Goal: Task Accomplishment & Management: Manage account settings

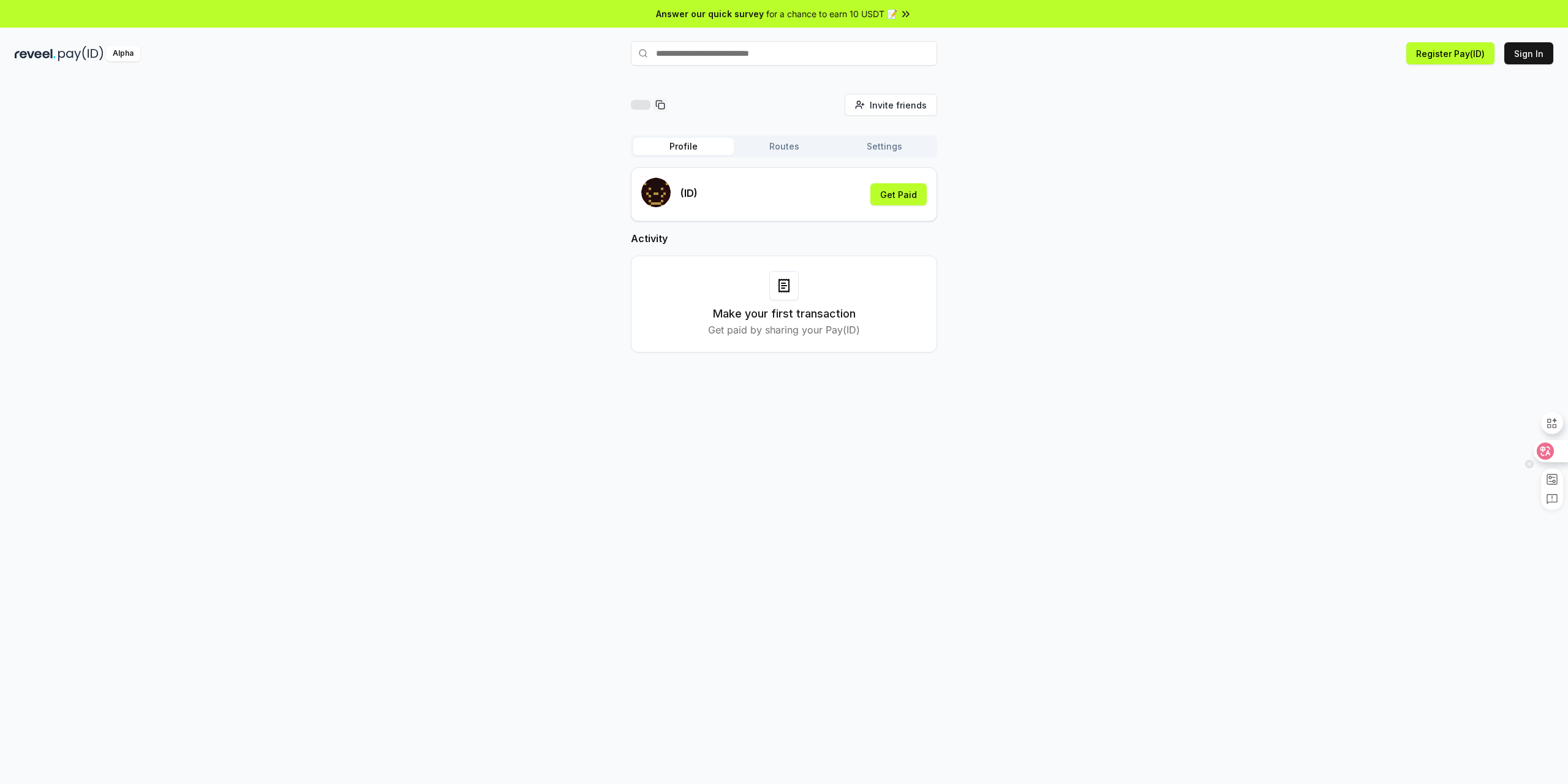
click at [1542, 446] on icon at bounding box center [1545, 451] width 12 height 12
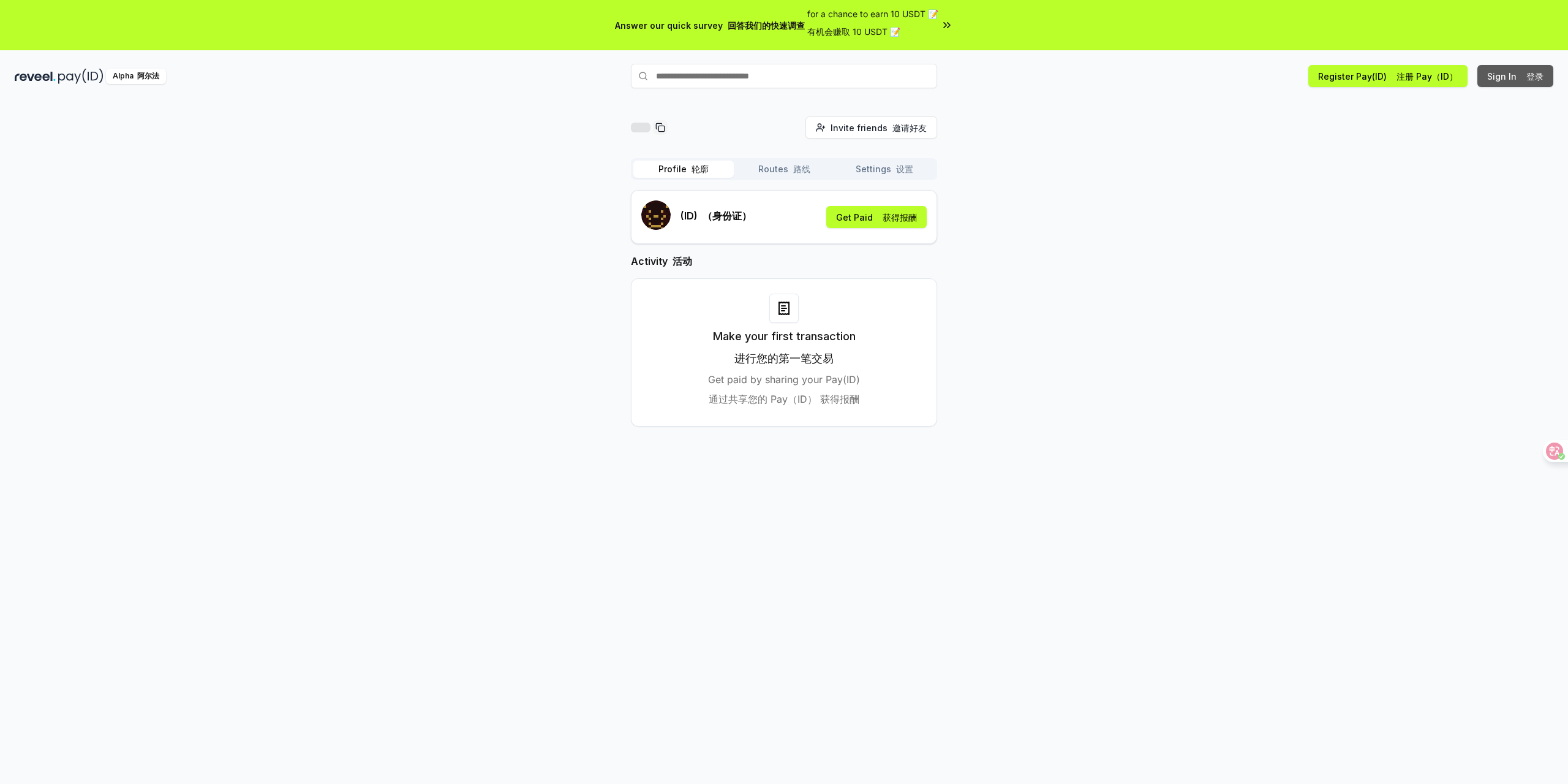
click at [1526, 65] on button "Sign In 登录" at bounding box center [1516, 76] width 76 height 22
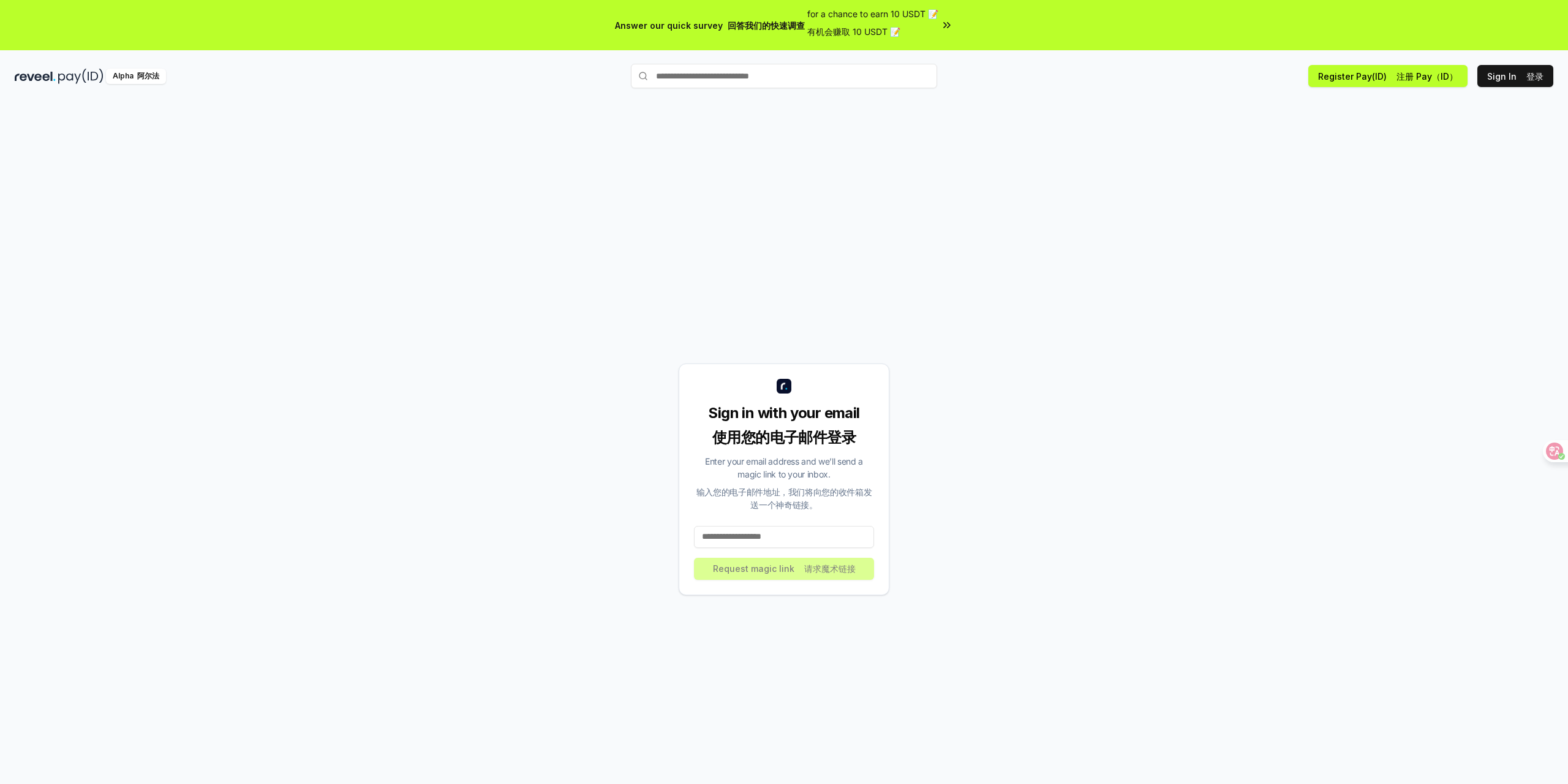
click at [759, 526] on input at bounding box center [784, 536] width 180 height 22
click at [772, 526] on input at bounding box center [784, 536] width 180 height 22
paste input "**********"
type input "**********"
click at [817, 563] on font "请求魔术链接" at bounding box center [830, 568] width 51 height 11
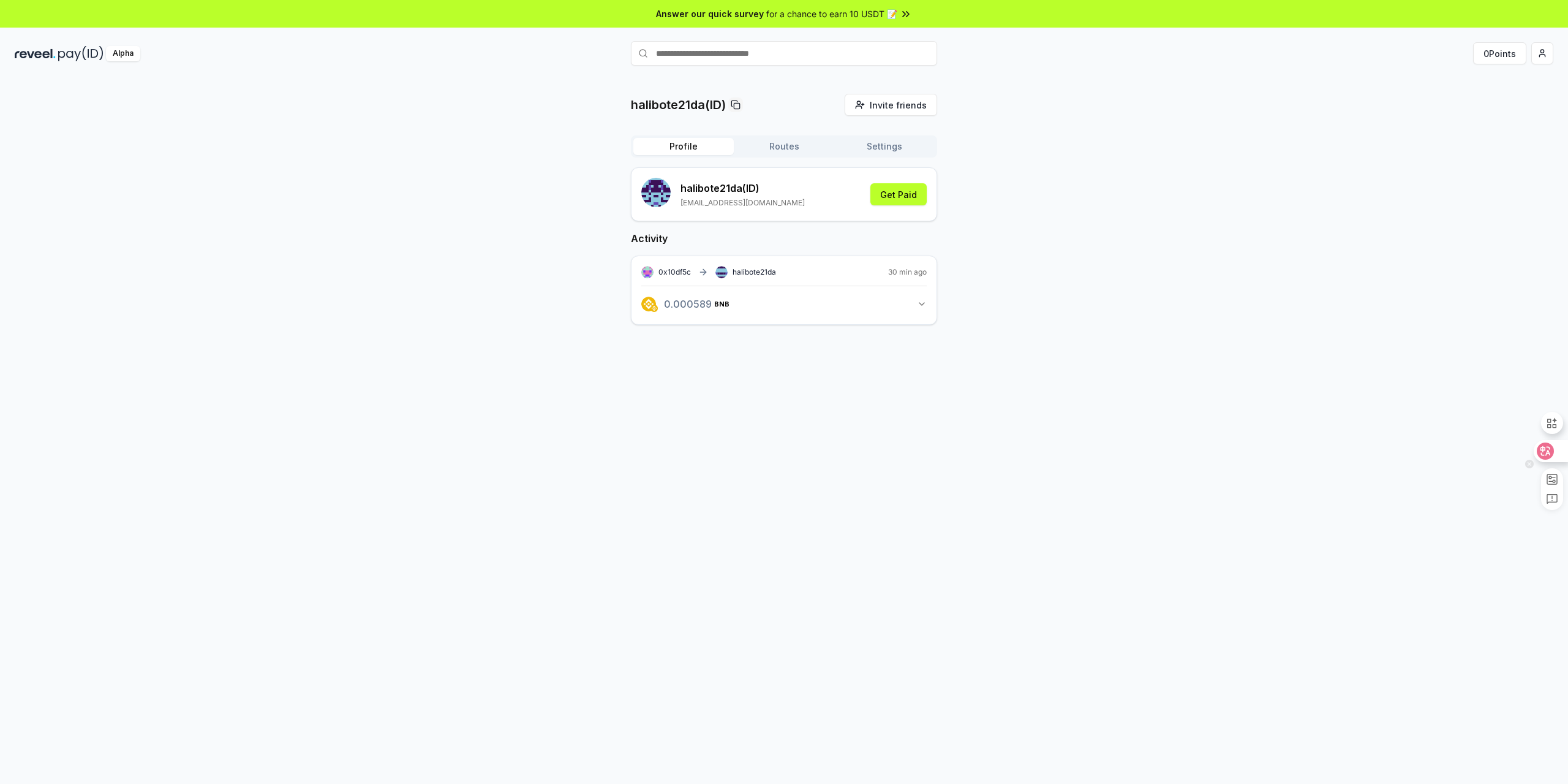
click at [1560, 447] on div at bounding box center [1550, 451] width 33 height 22
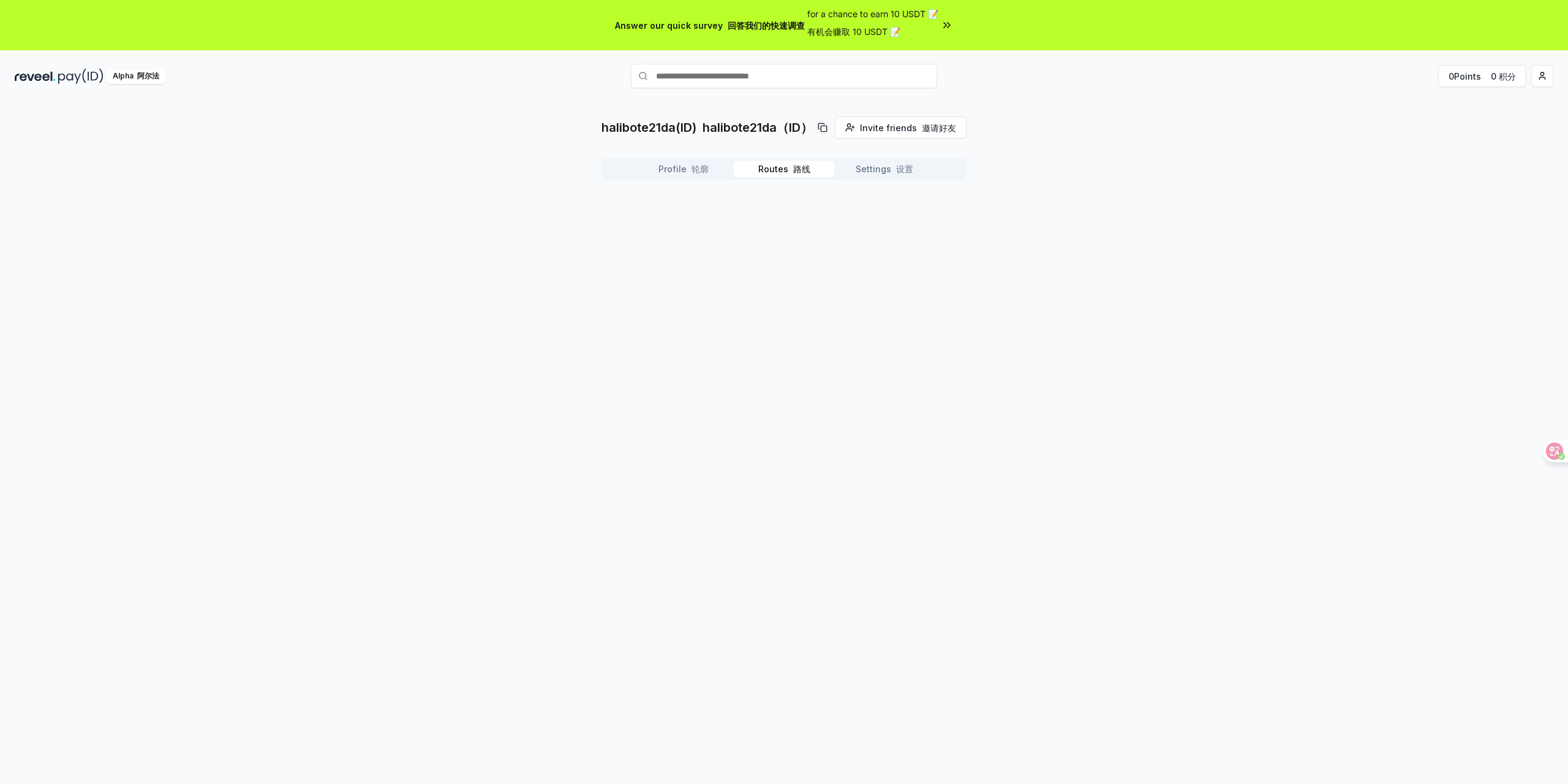
click at [794, 164] on font "路线" at bounding box center [802, 169] width 17 height 11
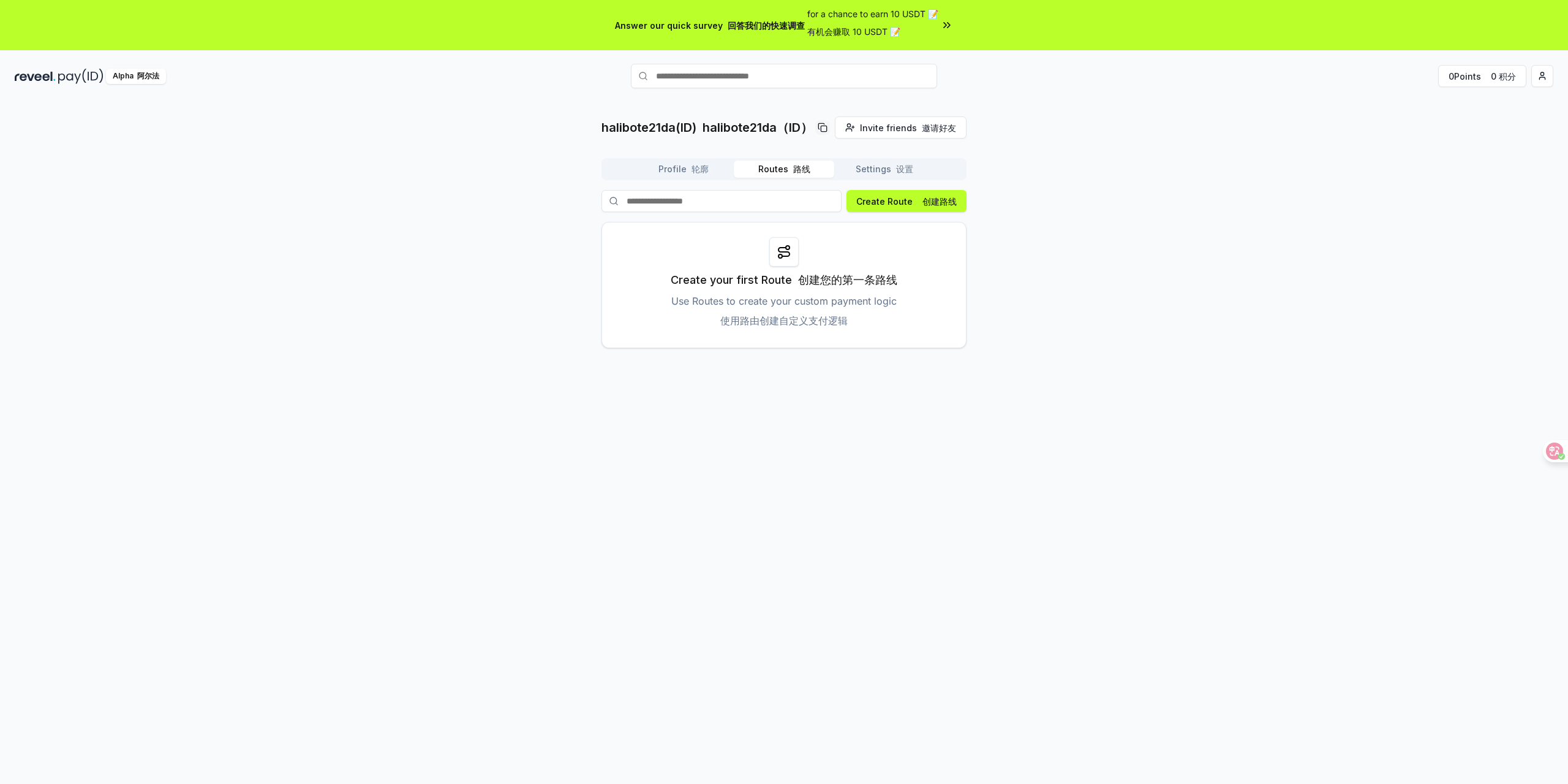
click at [719, 160] on button "Profile 轮廓" at bounding box center [684, 169] width 101 height 17
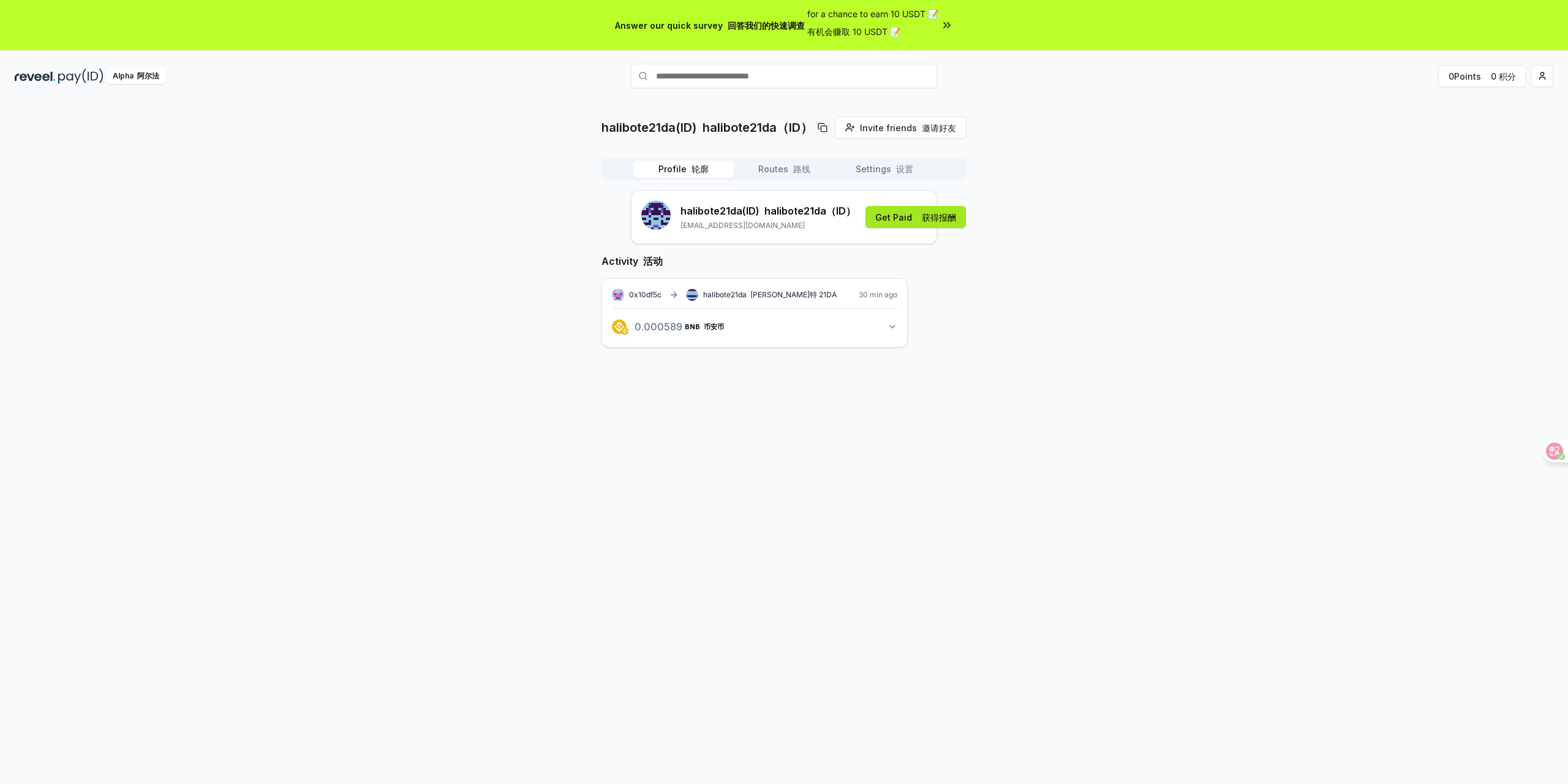
click at [884, 206] on button "Get Paid 获得报酬" at bounding box center [916, 217] width 101 height 22
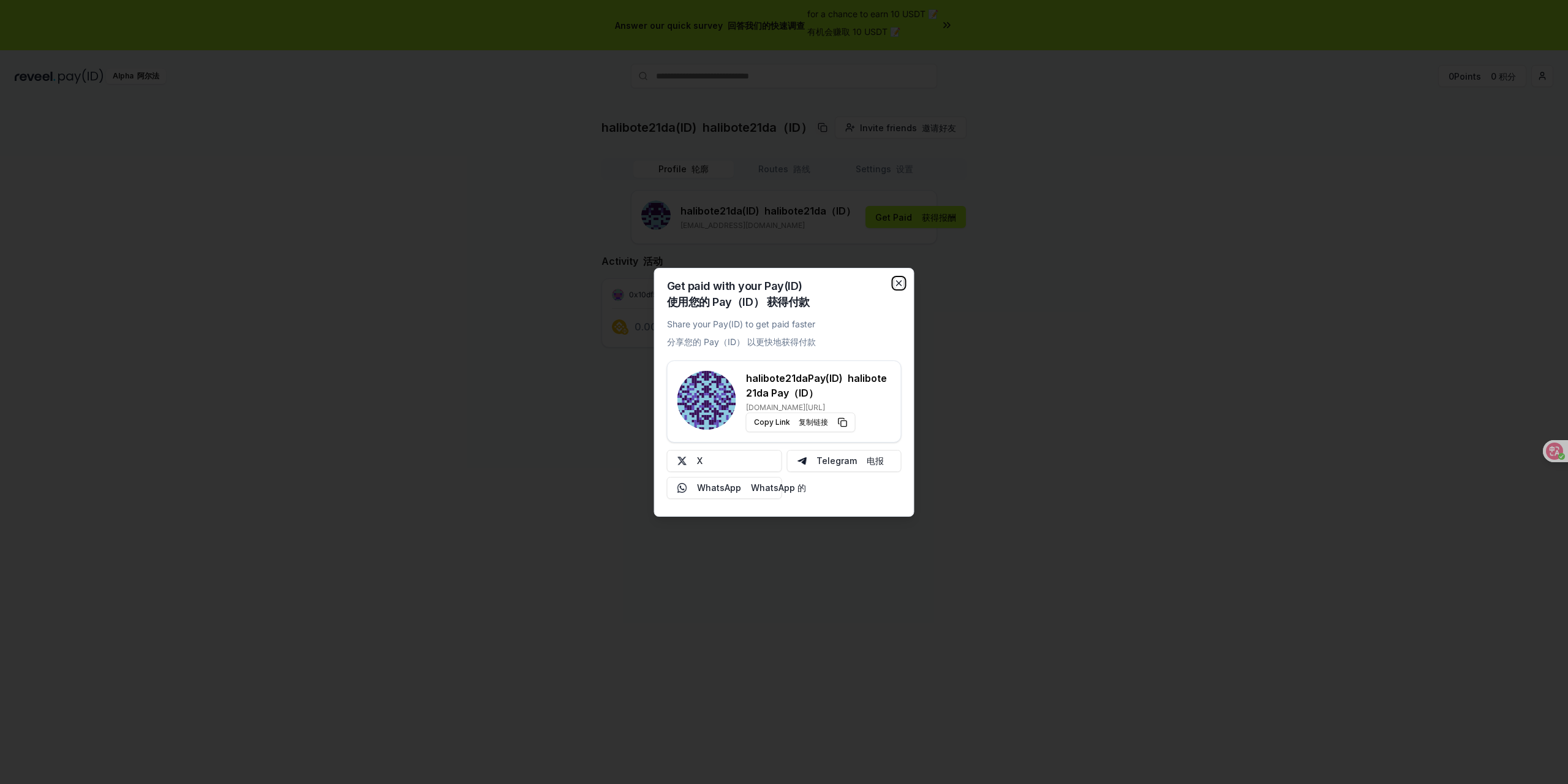
click at [902, 285] on icon "button" at bounding box center [899, 283] width 5 height 5
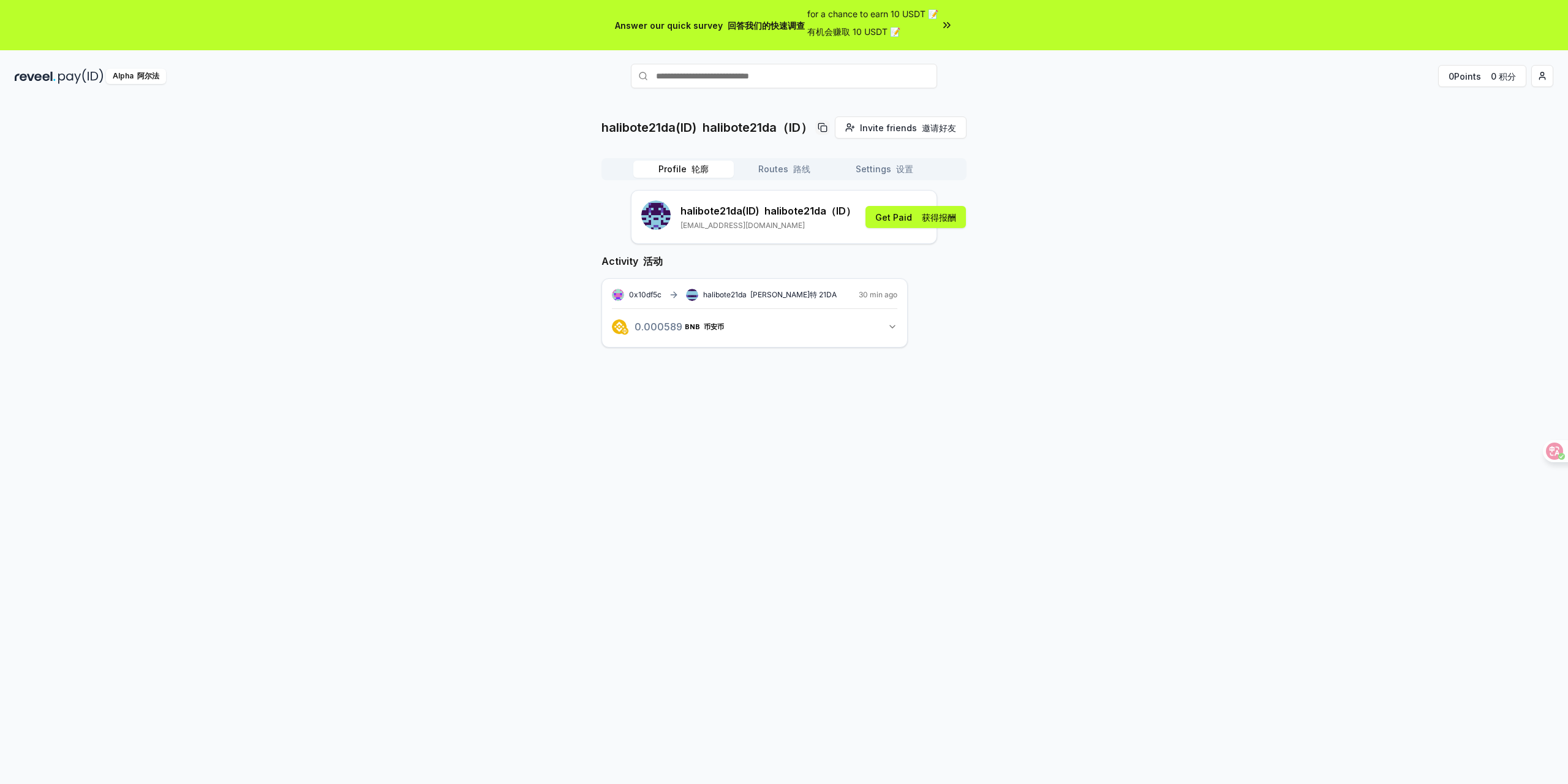
click at [739, 203] on p "halibote21da (ID) halibote21da（ID）" at bounding box center [768, 210] width 175 height 15
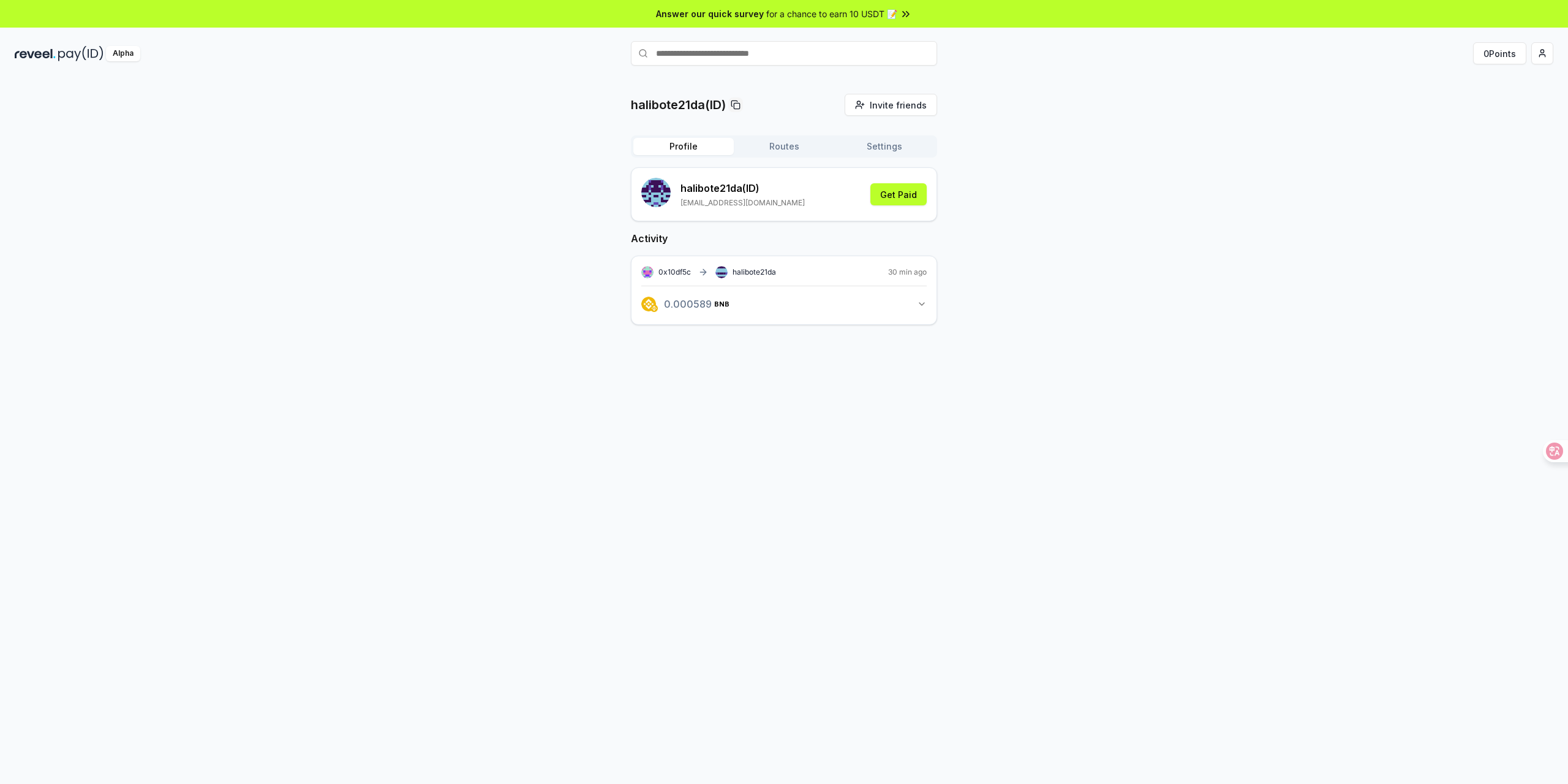
click at [794, 255] on div "0x10df5c halibote21da 30 min ago 0.000589 BNB 0.00058928 BNB" at bounding box center [784, 290] width 306 height 69
click at [927, 299] on icon "button" at bounding box center [922, 304] width 10 height 10
click at [682, 299] on span "0.00058928 BNB" at bounding box center [709, 304] width 90 height 10
click at [1554, 457] on div at bounding box center [1550, 451] width 33 height 22
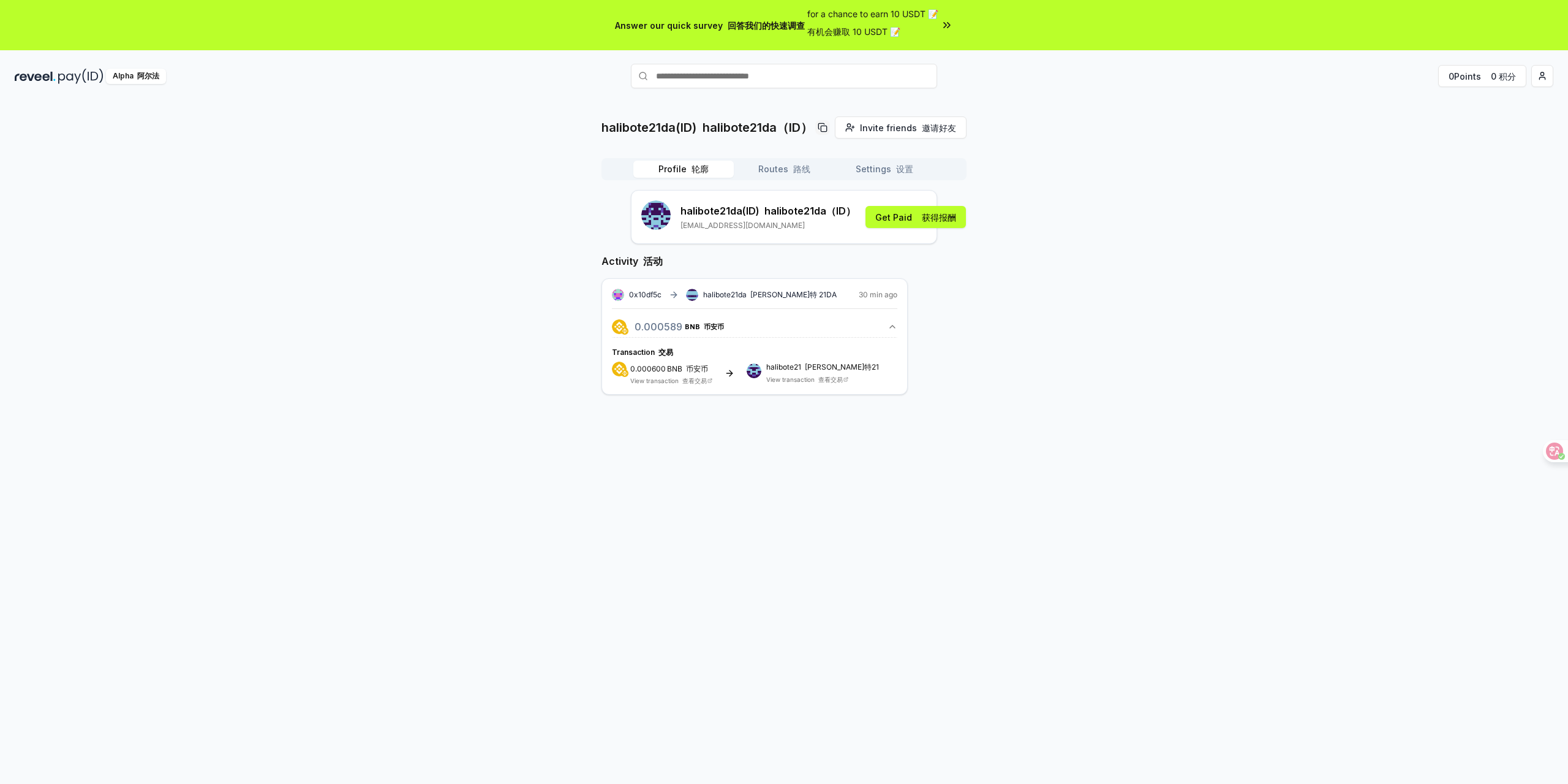
click at [768, 160] on button "Routes 路线" at bounding box center [784, 169] width 101 height 17
click at [709, 160] on button "Profile 轮廓" at bounding box center [684, 169] width 101 height 17
